Goal: Task Accomplishment & Management: Manage account settings

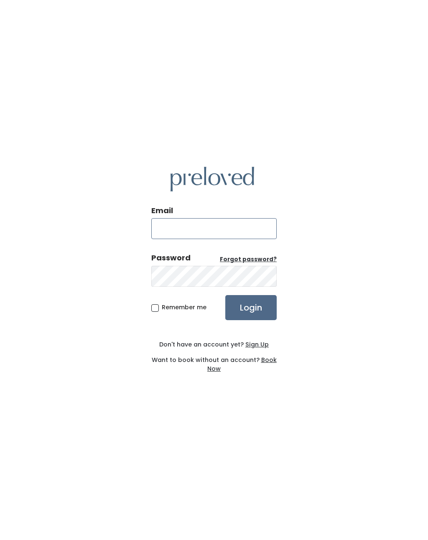
type input "[EMAIL_ADDRESS][DOMAIN_NAME]"
click at [251, 314] on input "Login" at bounding box center [250, 307] width 51 height 25
click at [265, 316] on input "Login" at bounding box center [250, 307] width 51 height 25
click at [170, 470] on div "Email amandasharise@gmail.com Password Forgot password? Remember me Login Don't…" at bounding box center [214, 270] width 428 height 540
click at [262, 315] on input "Login" at bounding box center [250, 307] width 51 height 25
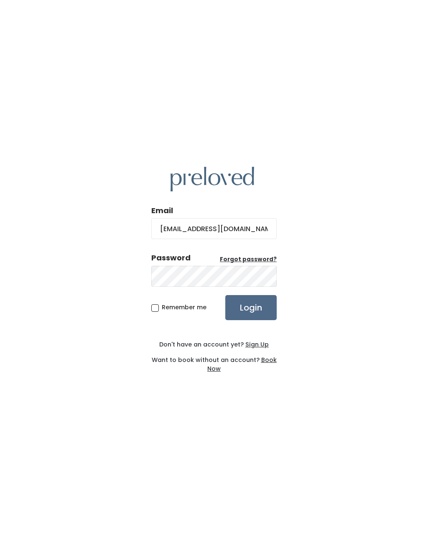
click at [249, 263] on u "Forgot password?" at bounding box center [248, 260] width 57 height 8
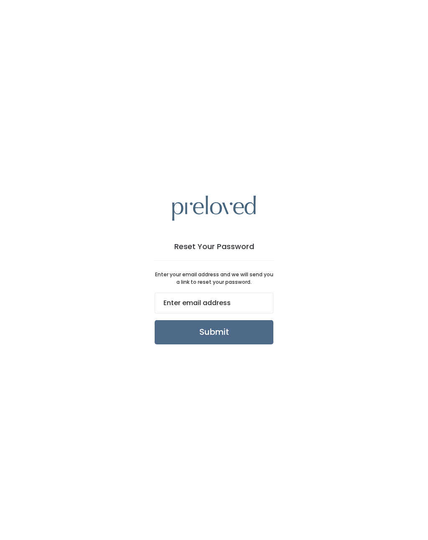
click at [244, 312] on input "email" at bounding box center [214, 303] width 119 height 21
type input "[EMAIL_ADDRESS][DOMAIN_NAME]"
click at [246, 343] on input "Submit" at bounding box center [214, 332] width 119 height 24
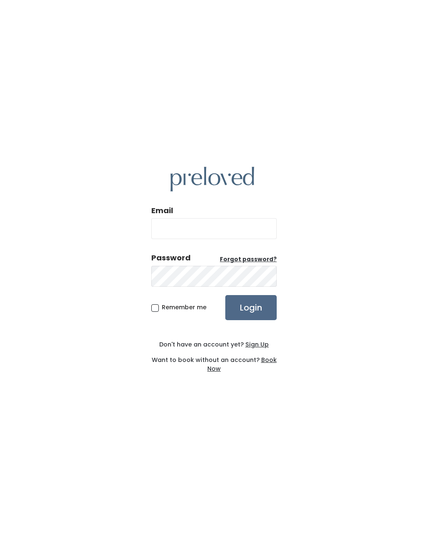
click at [249, 467] on div "Email Password Forgot password? Remember me Login Don't have an account yet? Si…" at bounding box center [214, 270] width 428 height 540
